Goal: Obtain resource: Obtain resource

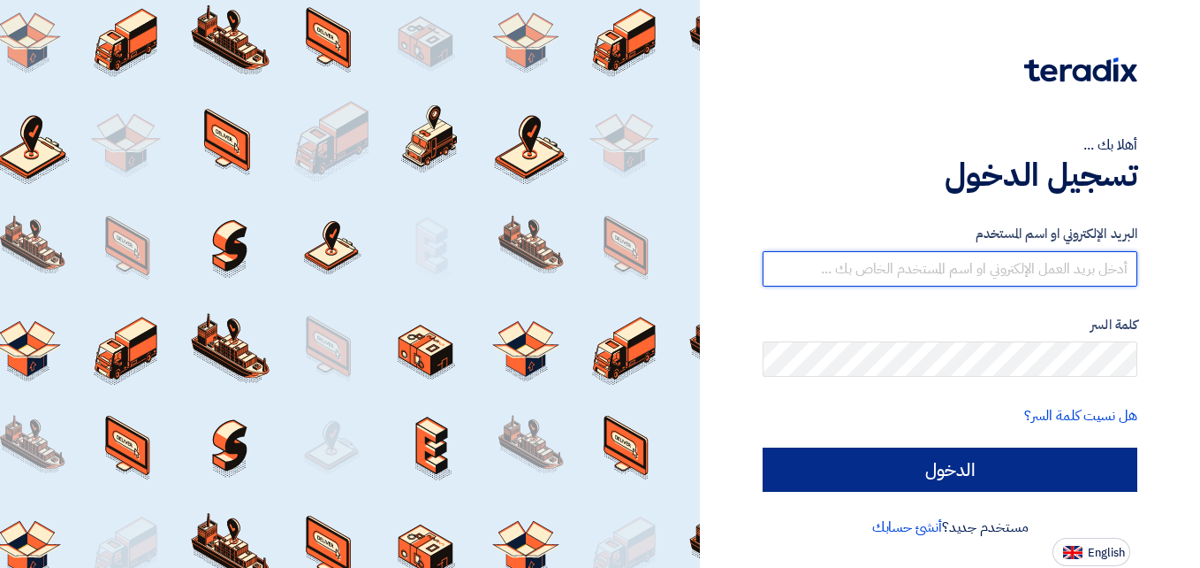
type input "[DOMAIN_NAME][EMAIL_ADDRESS][DOMAIN_NAME]"
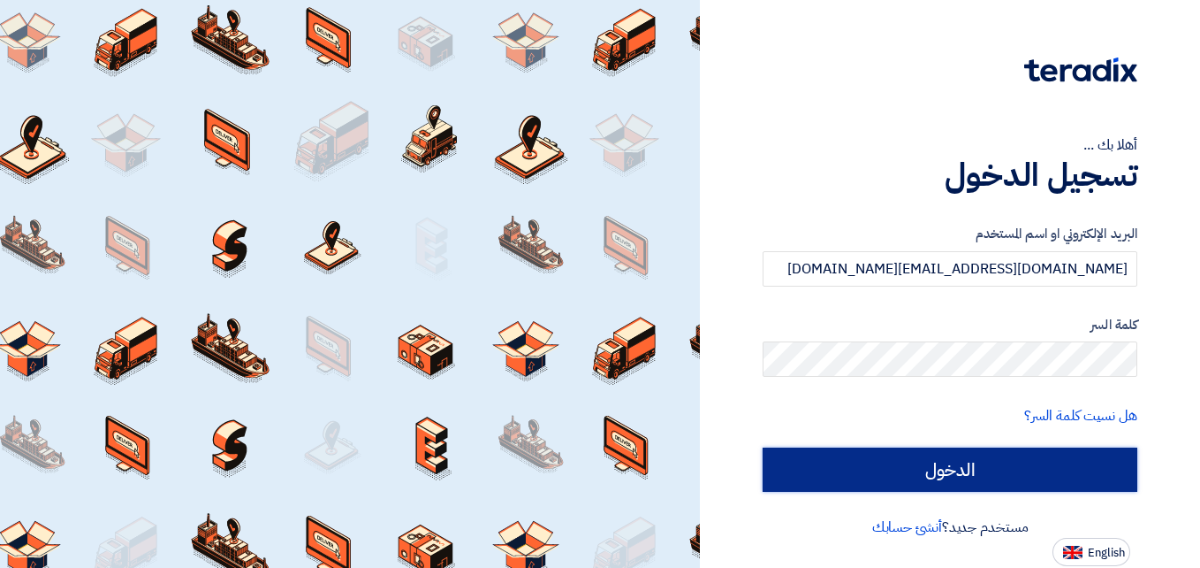
click at [899, 481] on input "الدخول" at bounding box center [950, 469] width 375 height 44
click at [825, 473] on input "الدخول" at bounding box center [950, 469] width 375 height 44
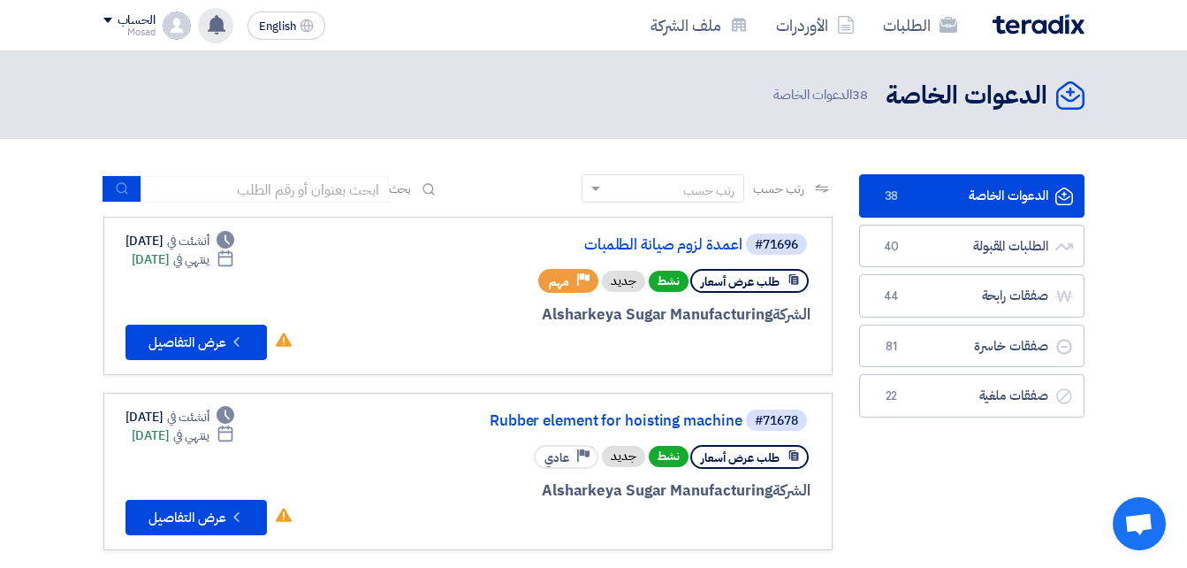
click at [218, 16] on use at bounding box center [217, 24] width 18 height 19
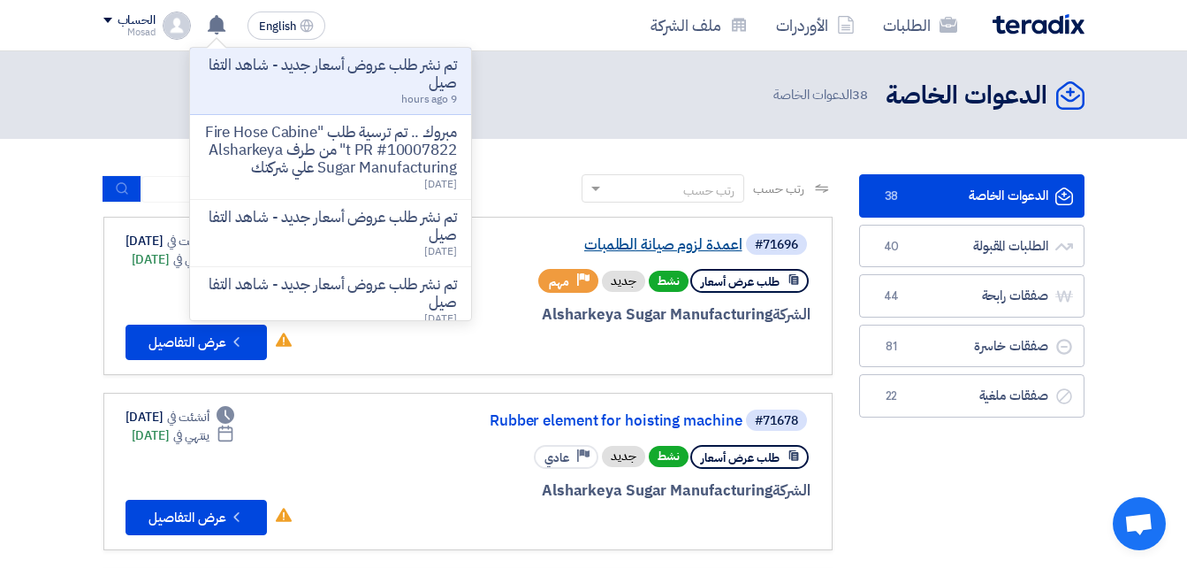
click at [695, 237] on link "اعمدة لزوم صيانة الطلمبات" at bounding box center [566, 245] width 354 height 16
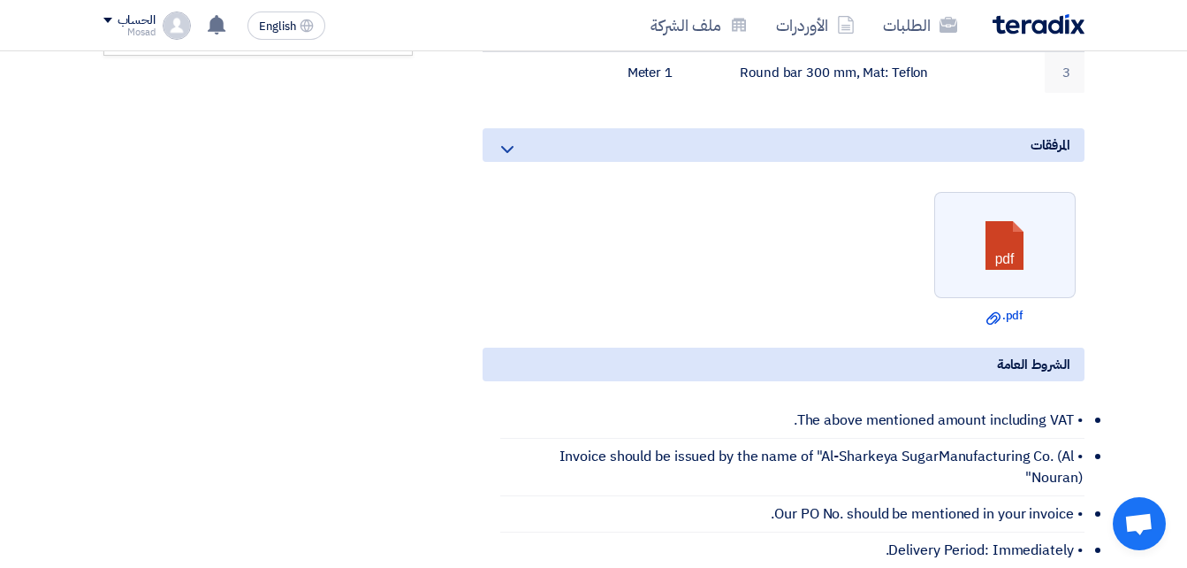
scroll to position [707, 0]
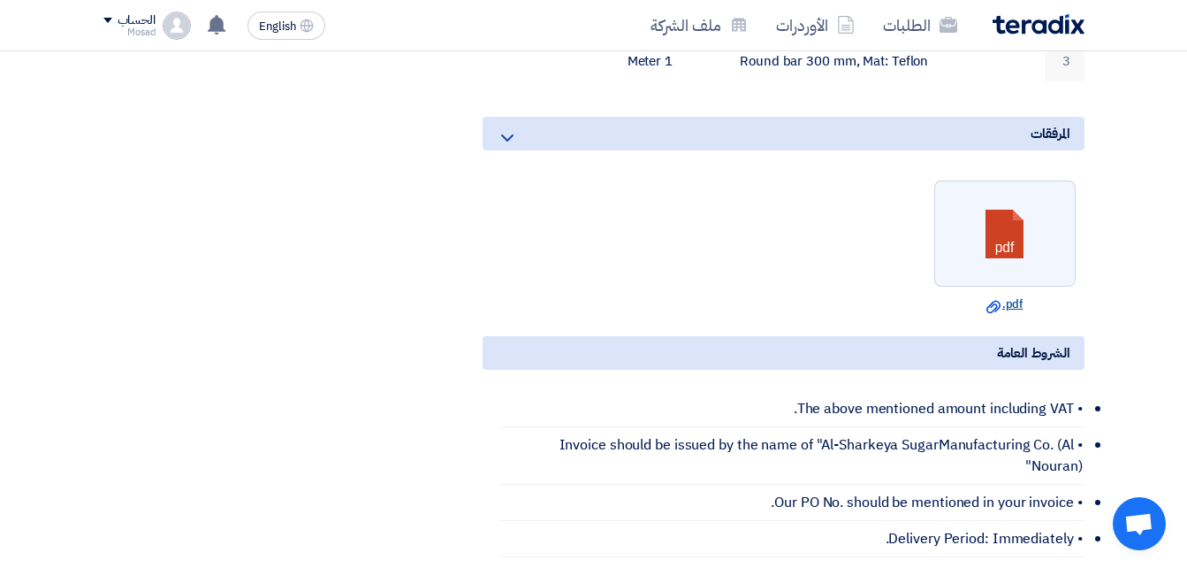
click at [1014, 295] on link "Download file .pdf" at bounding box center [1005, 304] width 131 height 18
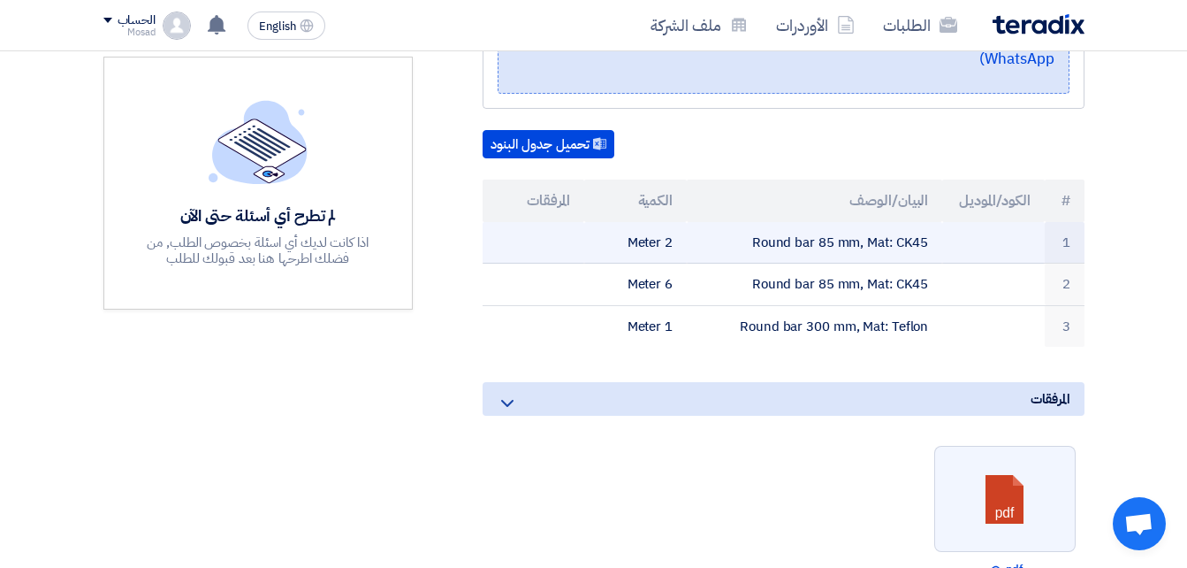
scroll to position [177, 0]
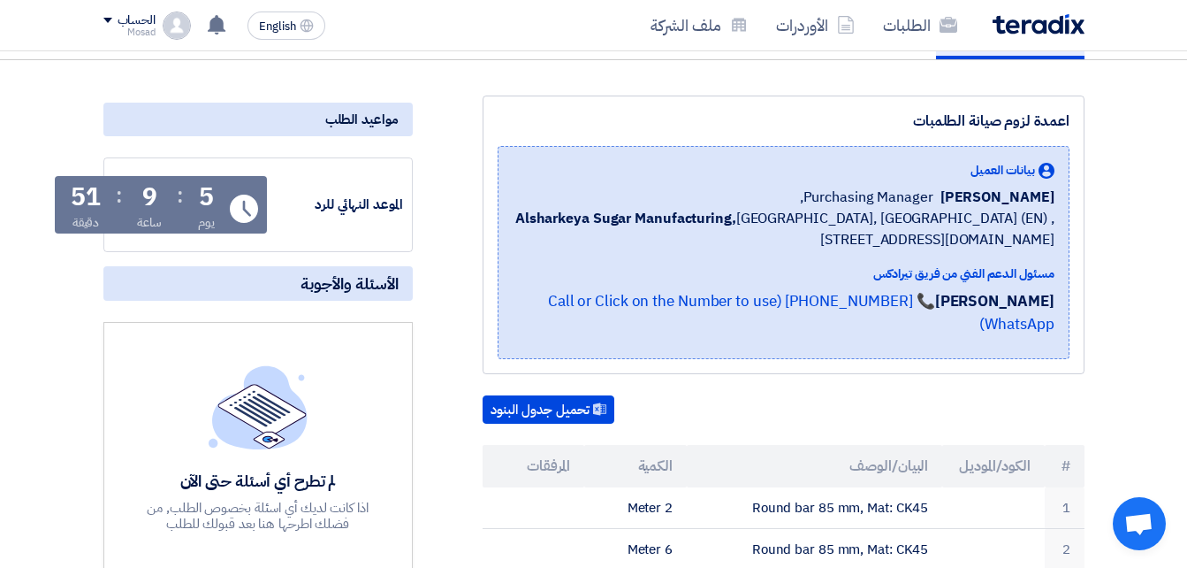
drag, startPoint x: 893, startPoint y: 120, endPoint x: 1096, endPoint y: 114, distance: 203.4
drag, startPoint x: 1096, startPoint y: 114, endPoint x: 1052, endPoint y: 111, distance: 44.3
copy div "اعمدة لزوم صيانة الطلمبات"
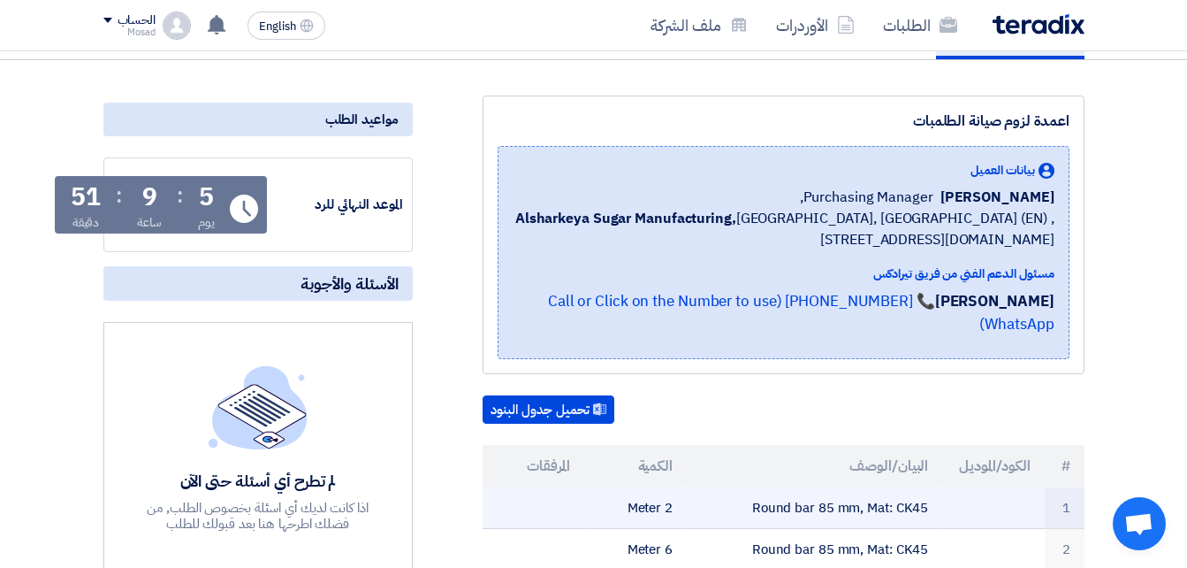
drag, startPoint x: 745, startPoint y: 484, endPoint x: 932, endPoint y: 486, distance: 186.5
click at [932, 487] on td "Round bar 85 mm, Mat: CK45" at bounding box center [814, 508] width 255 height 42
drag, startPoint x: 932, startPoint y: 486, endPoint x: 918, endPoint y: 487, distance: 13.3
copy td "Round bar 85 mm, Mat: CK45"
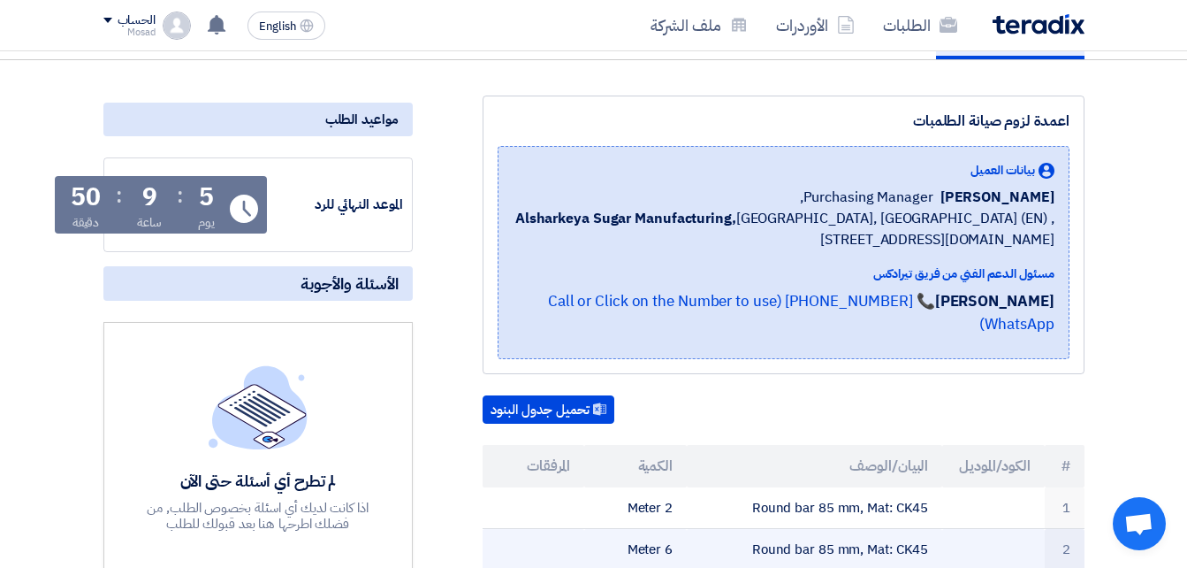
drag, startPoint x: 737, startPoint y: 521, endPoint x: 939, endPoint y: 528, distance: 201.7
click at [939, 529] on td "Round bar 85 mm, Mat: CK45" at bounding box center [814, 550] width 255 height 42
drag, startPoint x: 939, startPoint y: 528, endPoint x: 918, endPoint y: 526, distance: 20.4
copy td "Round bar 85 mm, Mat: CK45"
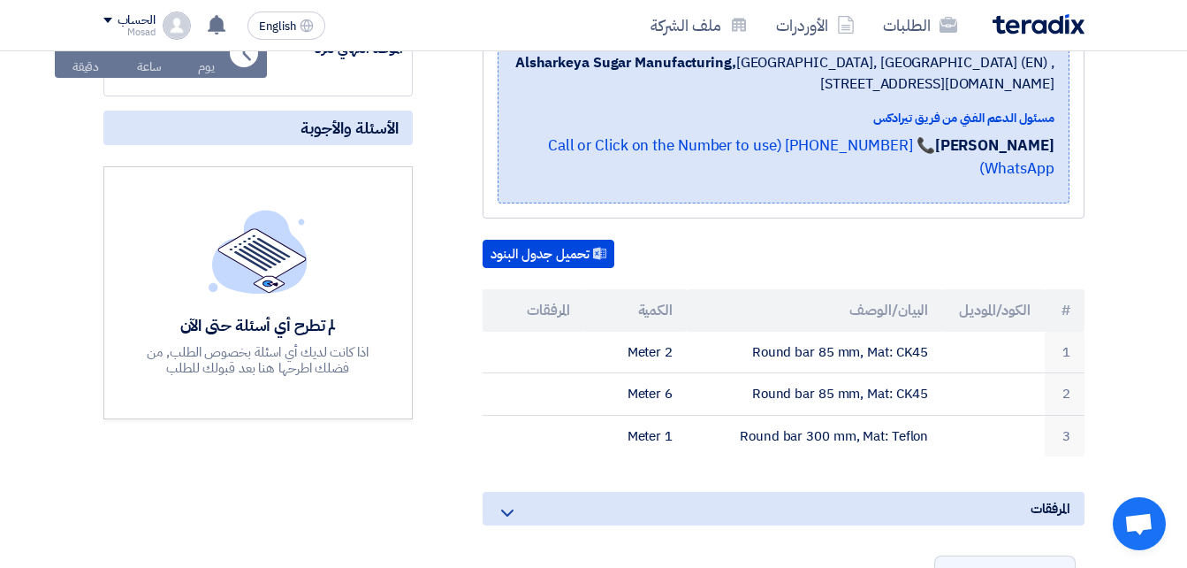
scroll to position [354, 0]
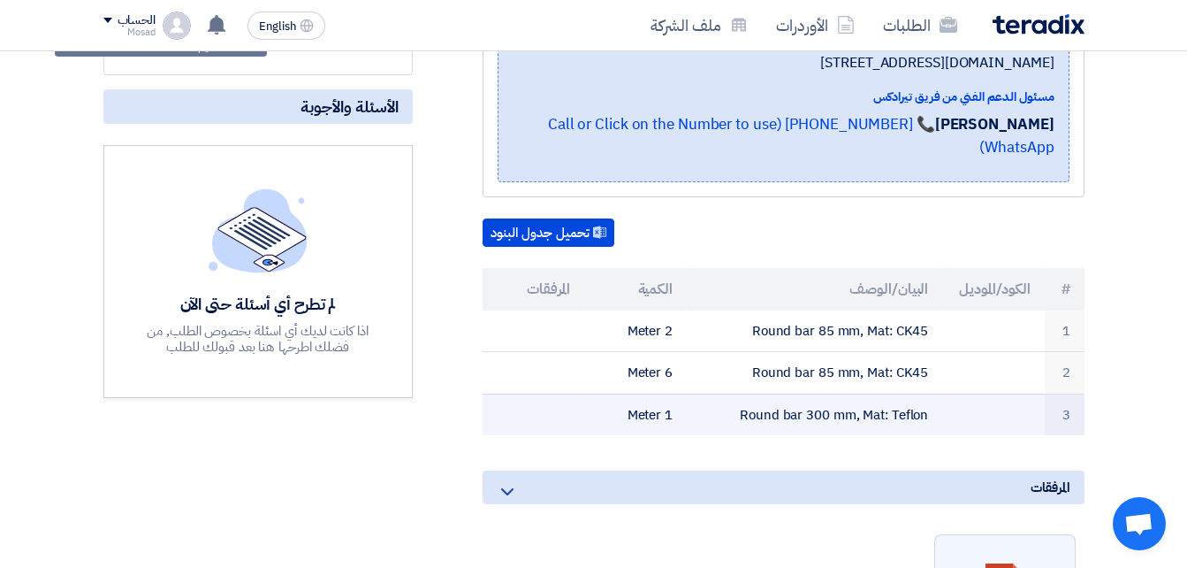
drag, startPoint x: 934, startPoint y: 390, endPoint x: 744, endPoint y: 379, distance: 190.4
click at [744, 393] on td "Round bar 300 mm, Mat: Teflon" at bounding box center [814, 414] width 255 height 42
drag, startPoint x: 744, startPoint y: 379, endPoint x: 743, endPoint y: 394, distance: 15.1
copy td "Round bar 300 mm, Mat: Teflon"
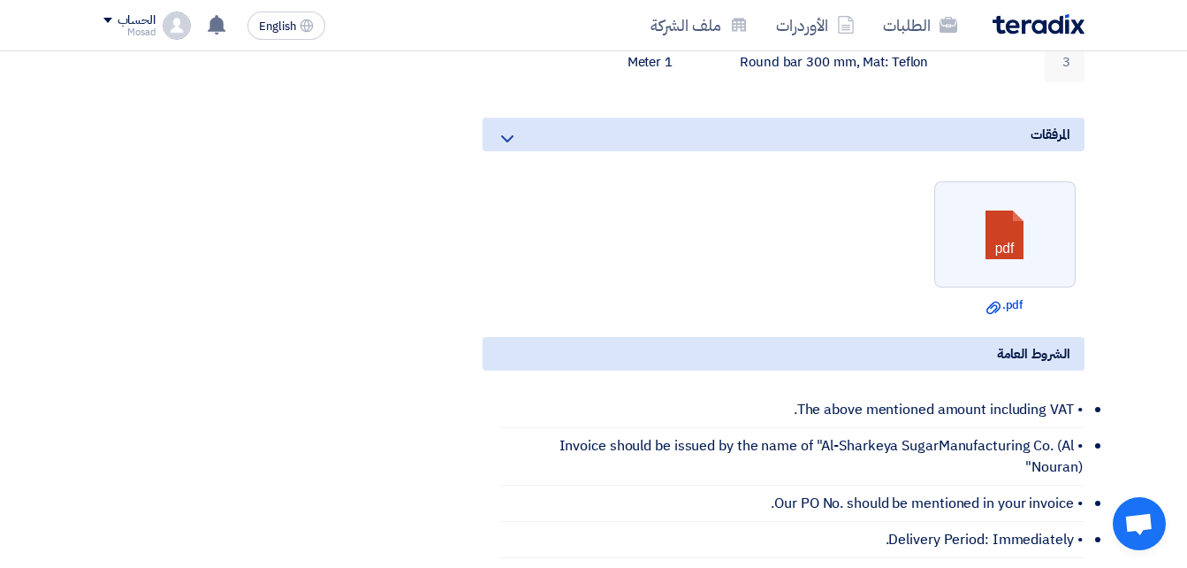
scroll to position [707, 0]
click at [1015, 295] on link "Download file .pdf" at bounding box center [1005, 304] width 131 height 18
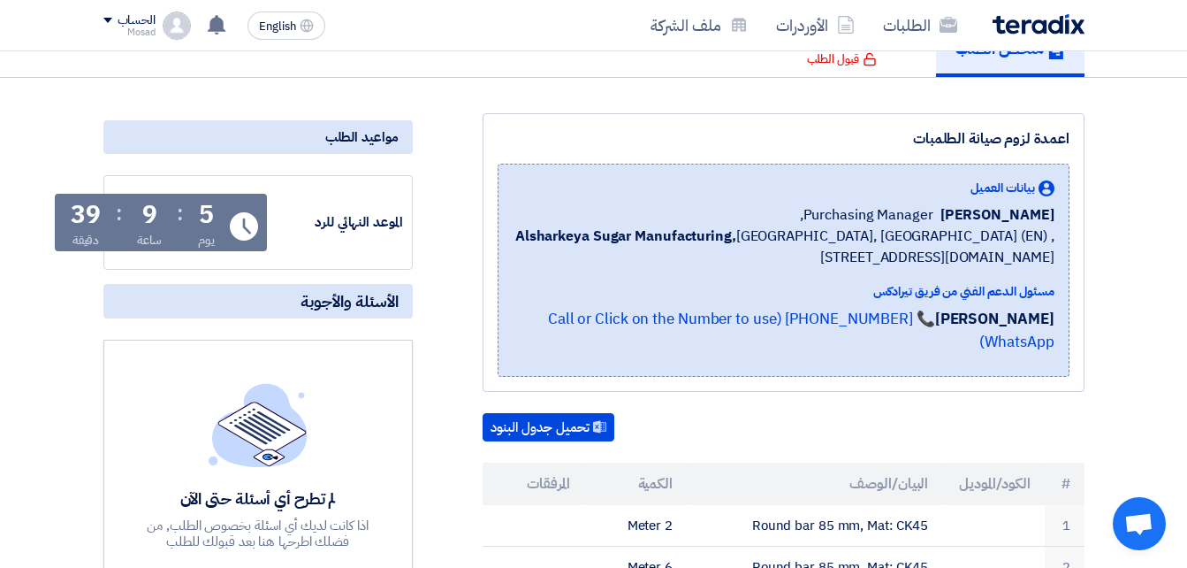
scroll to position [0, 0]
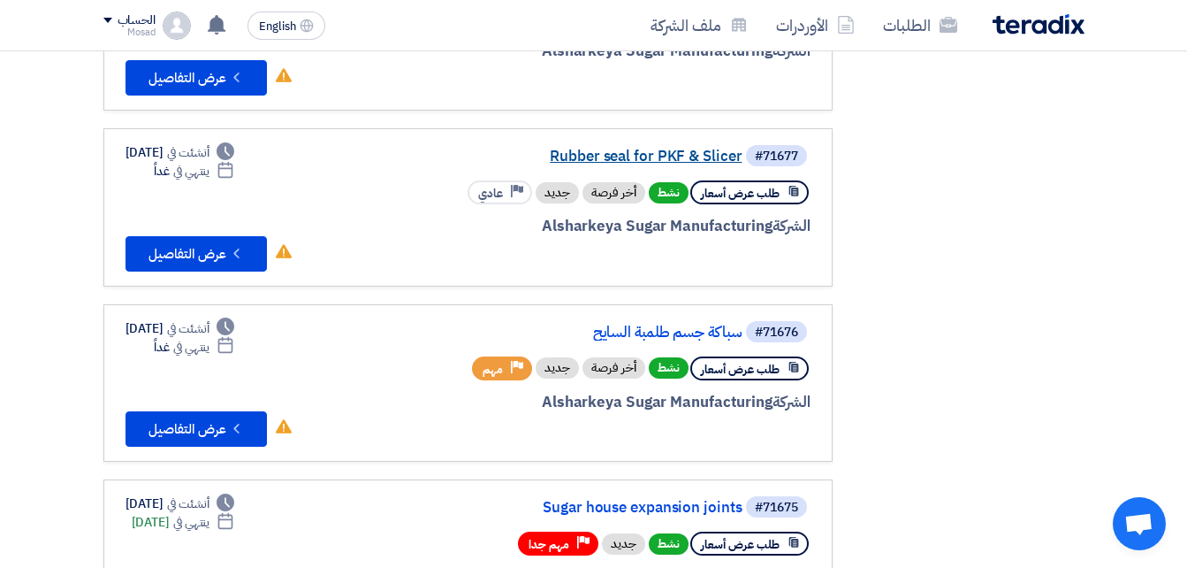
scroll to position [442, 0]
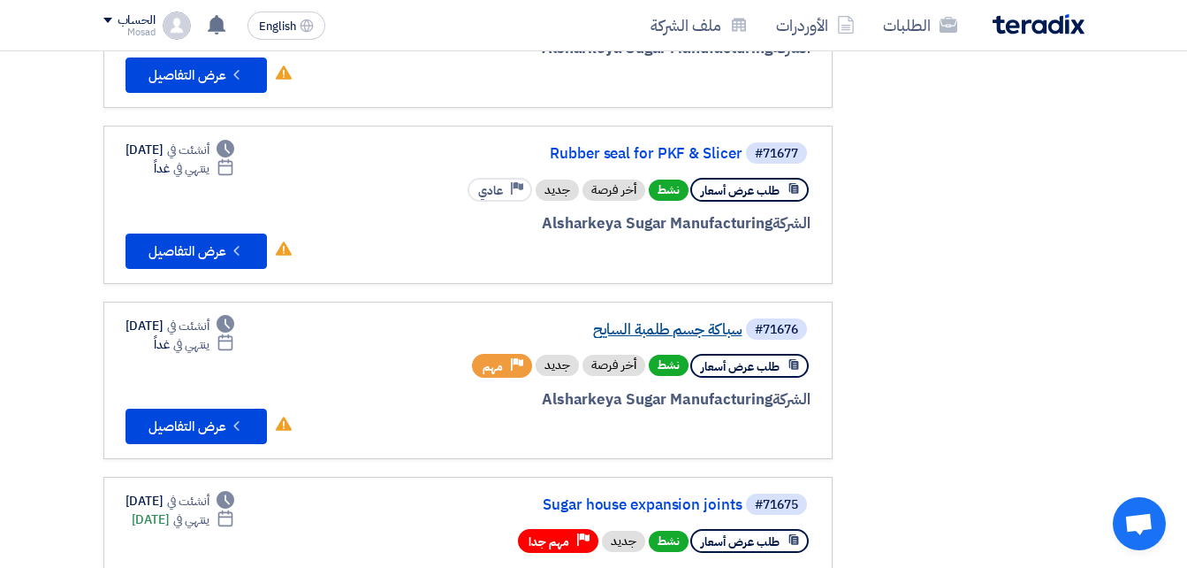
click at [673, 331] on link "سباكة جسم طلمبة السايح" at bounding box center [566, 330] width 354 height 16
